Goal: Navigation & Orientation: Find specific page/section

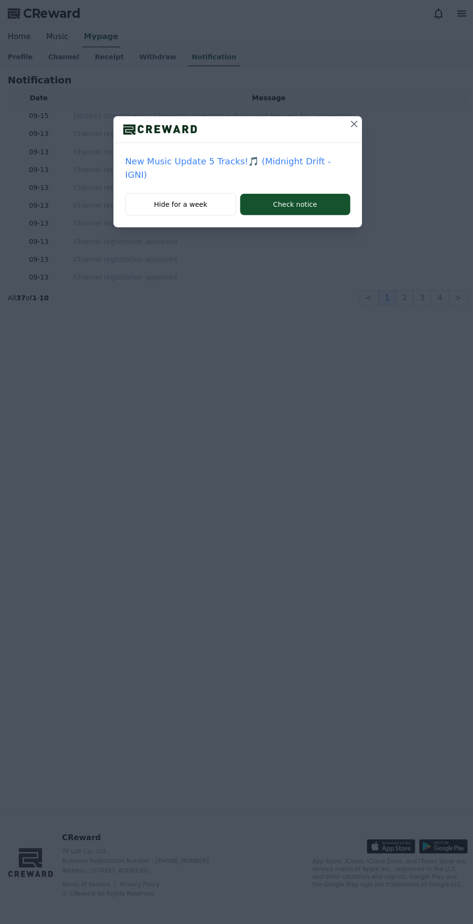
click at [347, 120] on icon at bounding box center [352, 124] width 12 height 12
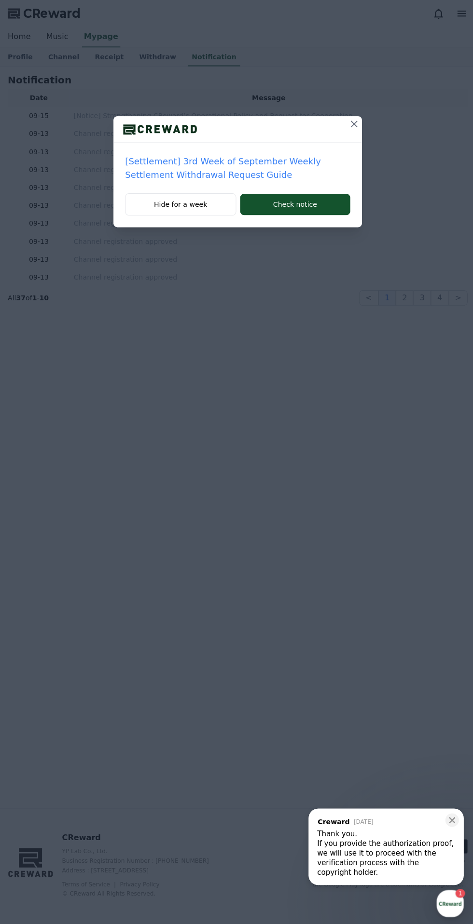
click at [352, 123] on icon at bounding box center [352, 123] width 7 height 7
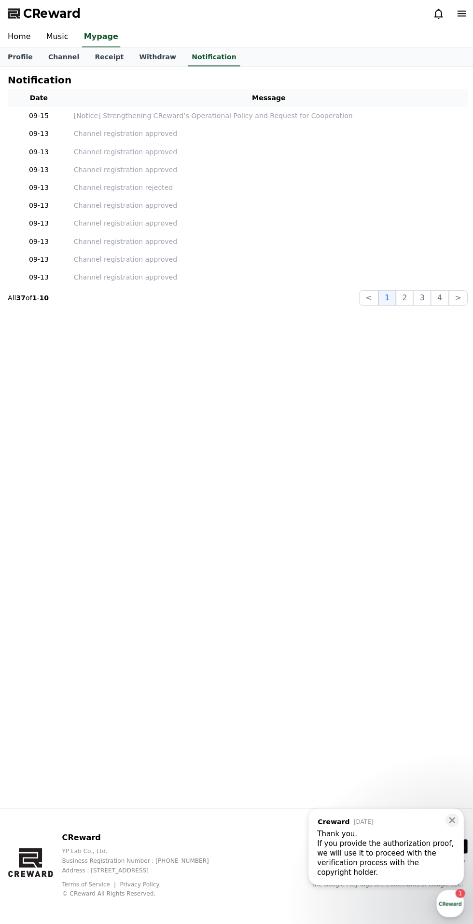
click at [58, 56] on link "Channel" at bounding box center [63, 57] width 46 height 18
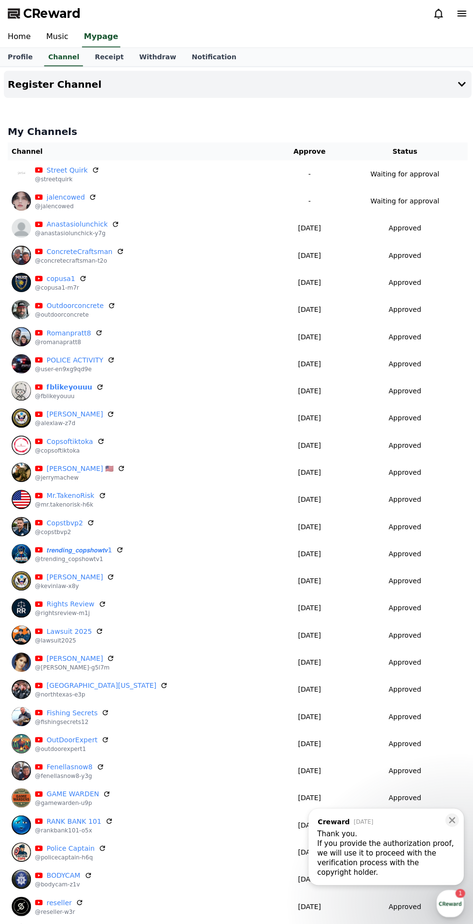
click at [283, 229] on p "[DATE]" at bounding box center [307, 227] width 57 height 10
click at [27, 34] on link "Home" at bounding box center [19, 37] width 38 height 20
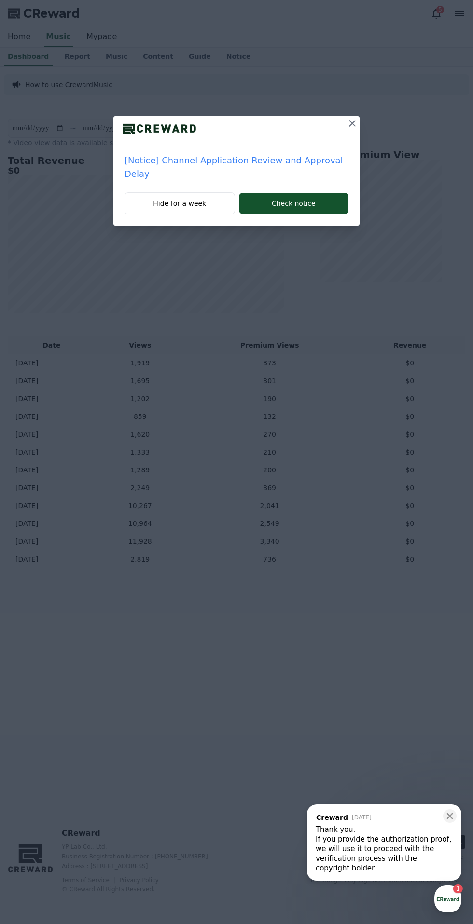
click at [347, 119] on icon at bounding box center [352, 124] width 12 height 12
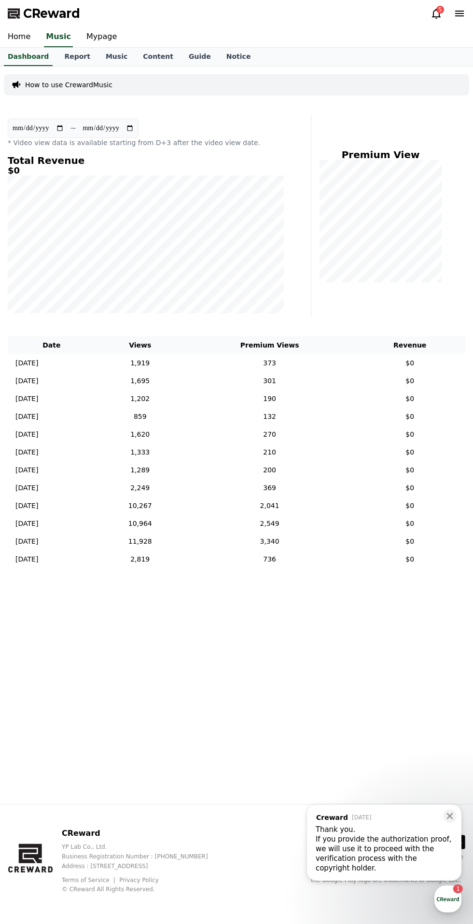
scroll to position [3, 0]
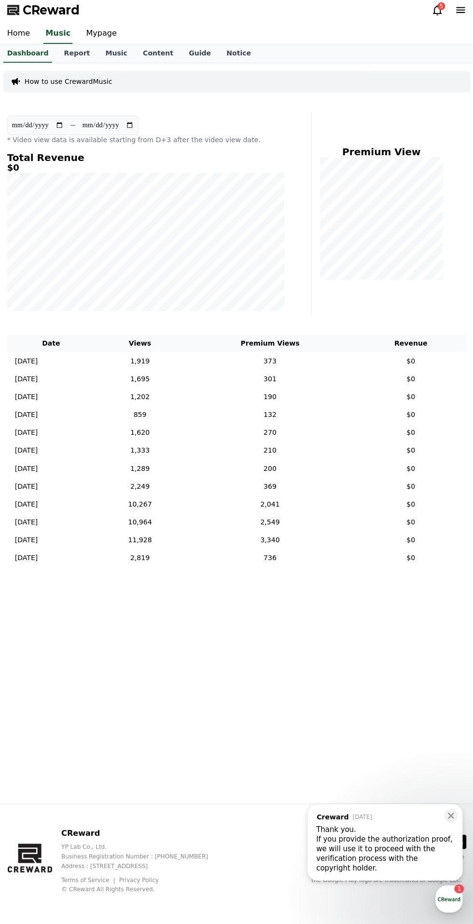
click at [430, 9] on icon at bounding box center [436, 14] width 12 height 12
